Goal: Information Seeking & Learning: Learn about a topic

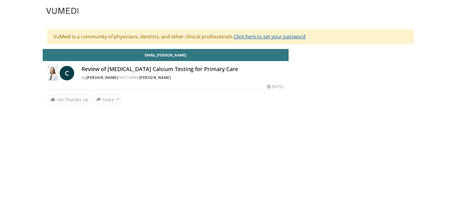
click at [260, 36] on link "Click here to set your password" at bounding box center [270, 36] width 72 height 7
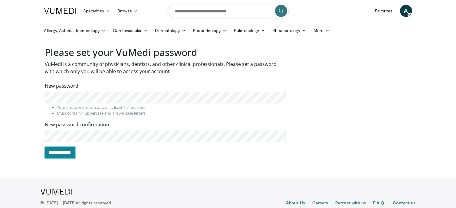
drag, startPoint x: 62, startPoint y: 152, endPoint x: 66, endPoint y: 150, distance: 4.9
click at [62, 152] on input "**********" at bounding box center [60, 153] width 30 height 12
